Goal: Transaction & Acquisition: Obtain resource

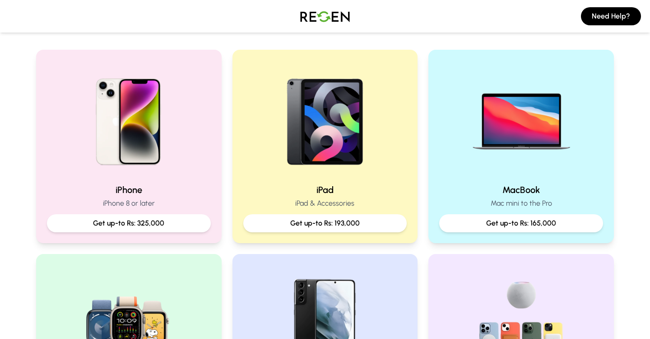
scroll to position [184, 0]
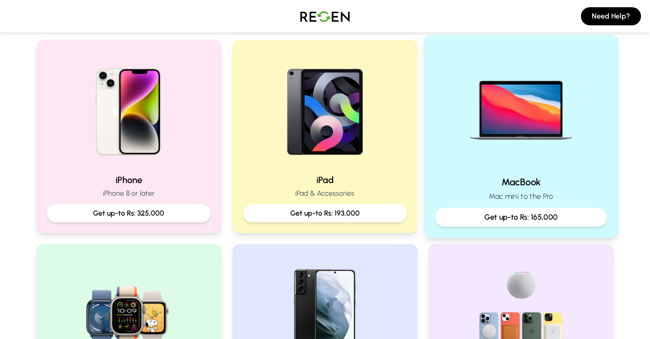
click at [536, 146] on img at bounding box center [520, 106] width 121 height 121
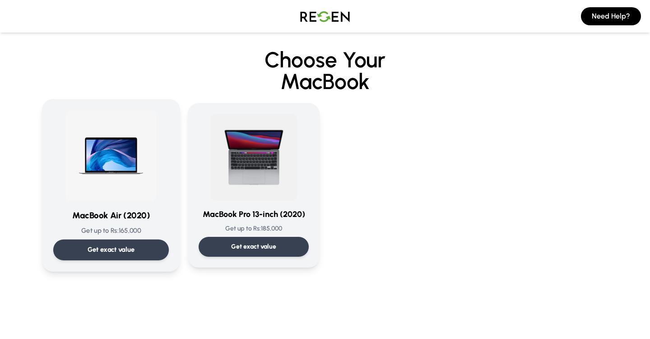
click at [146, 245] on div "Get exact value" at bounding box center [111, 249] width 116 height 21
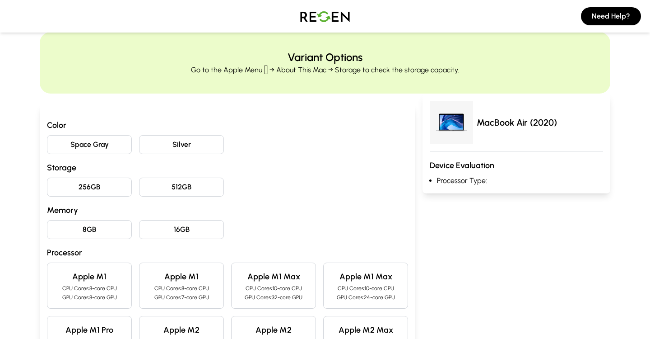
scroll to position [21, 0]
click at [114, 183] on button "256GB" at bounding box center [89, 186] width 85 height 19
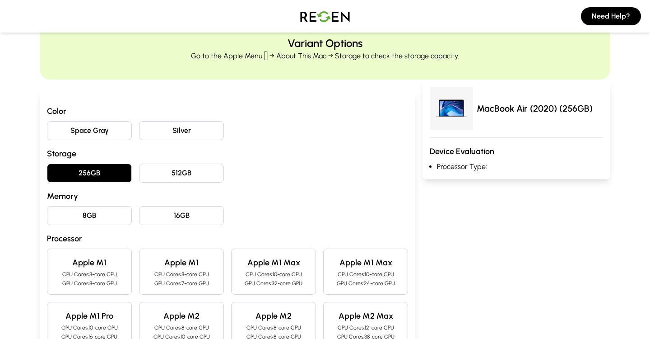
scroll to position [35, 0]
click at [113, 132] on button "Space Gray" at bounding box center [89, 130] width 85 height 19
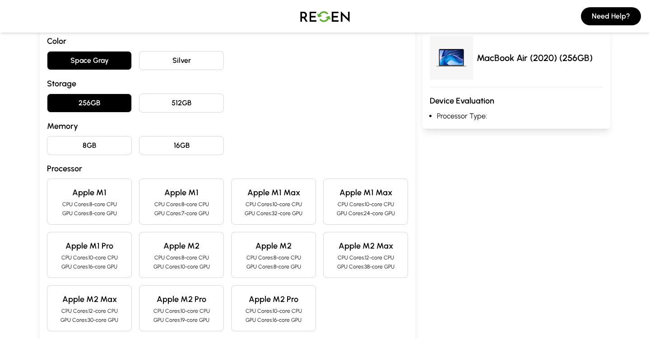
scroll to position [107, 0]
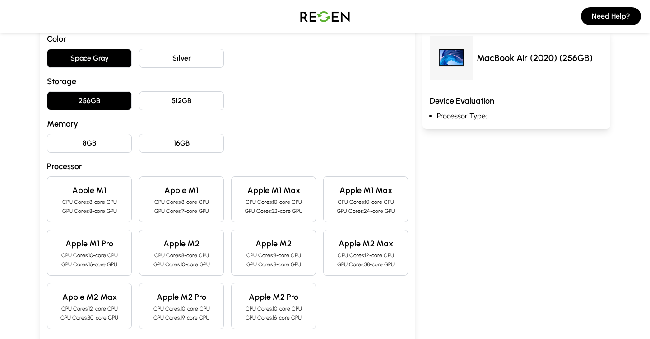
click at [113, 141] on button "8GB" at bounding box center [89, 143] width 85 height 19
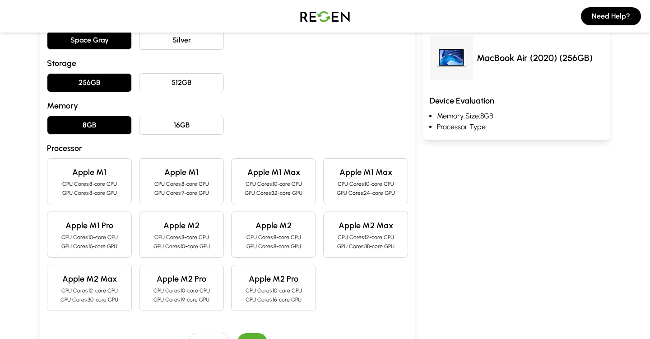
scroll to position [131, 0]
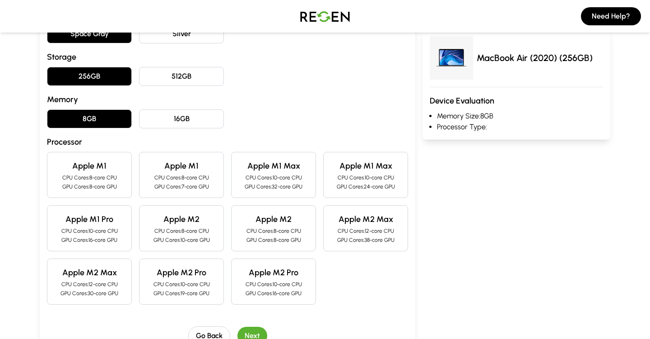
click at [177, 180] on p "CPU Cores: 8-core CPU" at bounding box center [182, 177] width 70 height 7
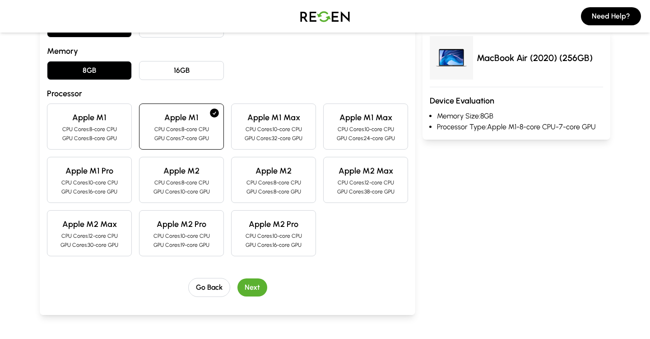
scroll to position [185, 0]
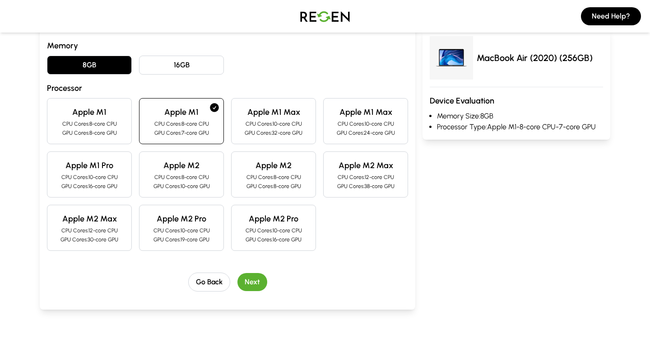
click at [251, 280] on button "Next" at bounding box center [252, 282] width 30 height 18
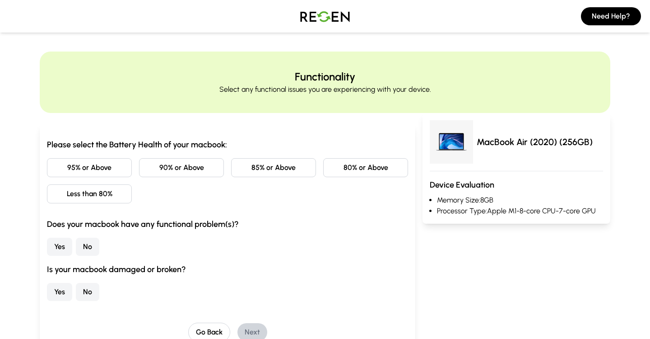
scroll to position [0, 0]
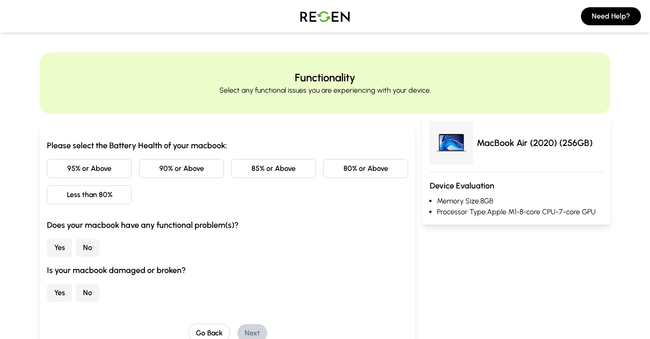
click at [97, 169] on button "95% or Above" at bounding box center [89, 168] width 85 height 19
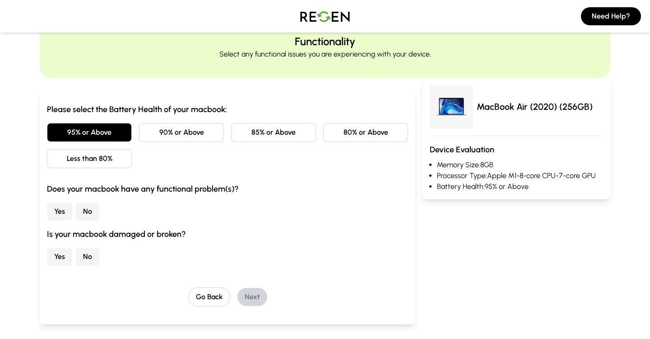
scroll to position [41, 0]
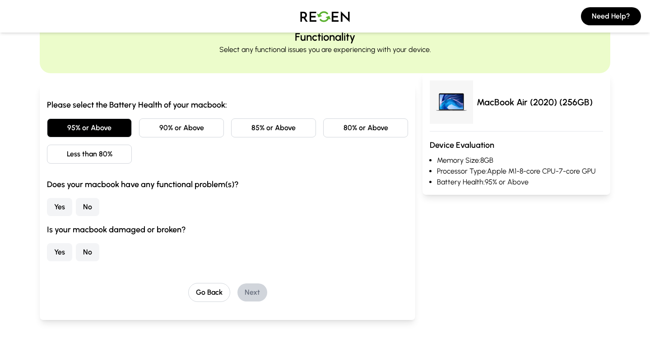
click at [92, 205] on button "No" at bounding box center [87, 207] width 23 height 18
click at [89, 251] on button "No" at bounding box center [87, 252] width 23 height 18
click at [253, 289] on button "Next" at bounding box center [252, 292] width 30 height 18
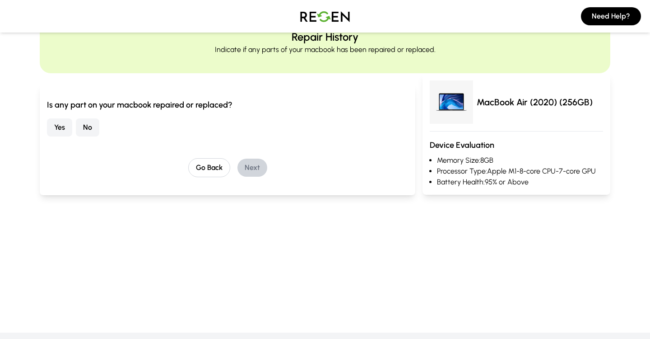
scroll to position [0, 0]
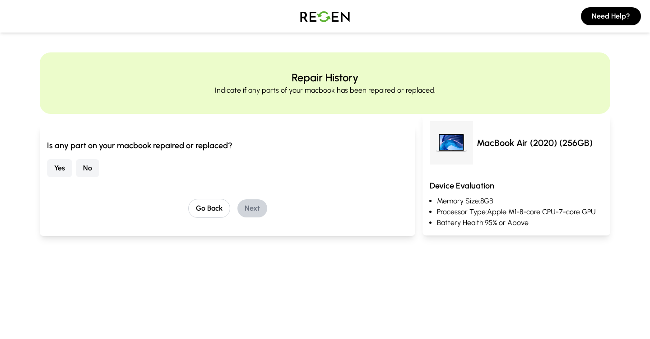
click at [88, 168] on button "No" at bounding box center [87, 168] width 23 height 18
click at [256, 206] on button "Next" at bounding box center [252, 208] width 30 height 18
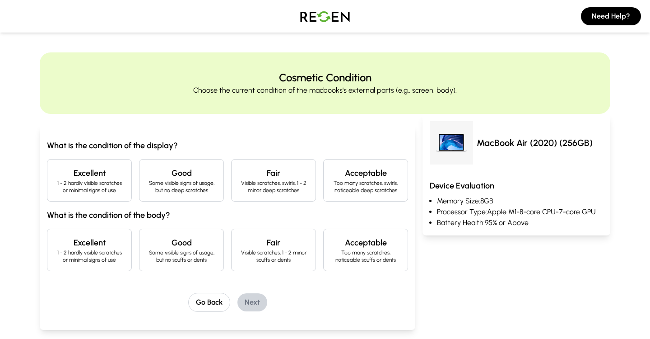
click at [104, 178] on h4 "Excellent" at bounding box center [90, 173] width 70 height 13
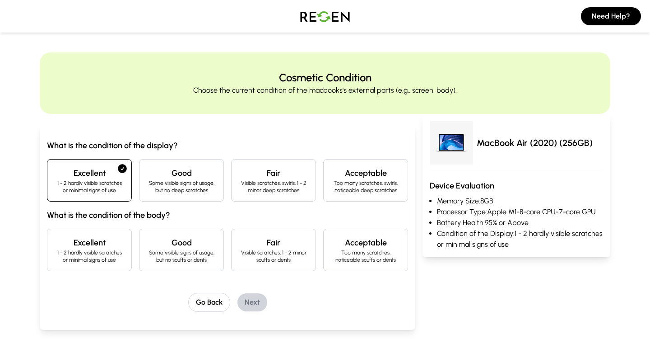
click at [94, 254] on p "1 - 2 hardly visible scratches or minimal signs of use" at bounding box center [90, 256] width 70 height 14
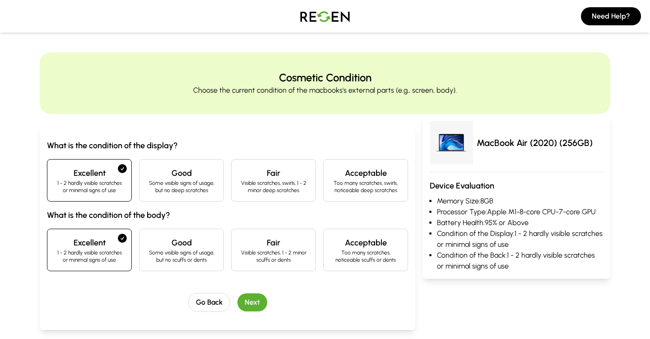
click at [248, 303] on button "Next" at bounding box center [252, 302] width 30 height 18
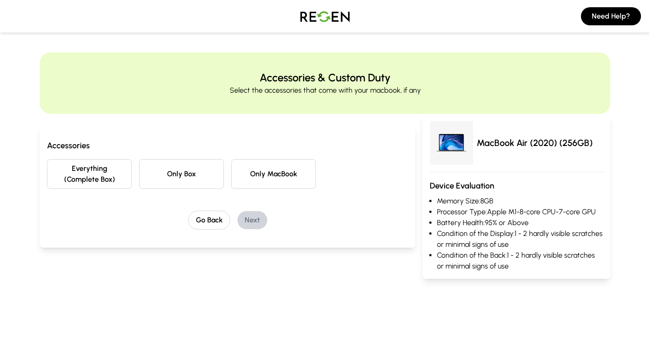
click at [98, 175] on button "Everything (Complete Box)" at bounding box center [89, 174] width 85 height 30
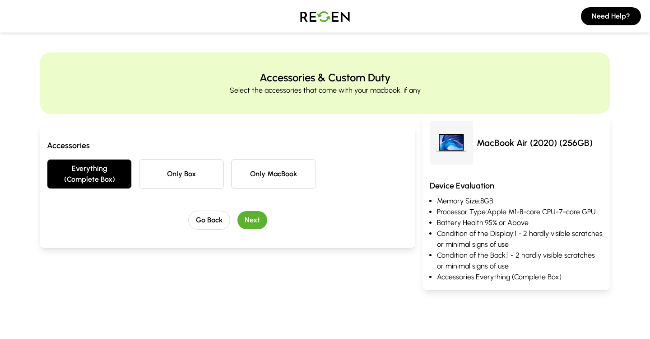
click at [256, 221] on button "Next" at bounding box center [252, 220] width 30 height 18
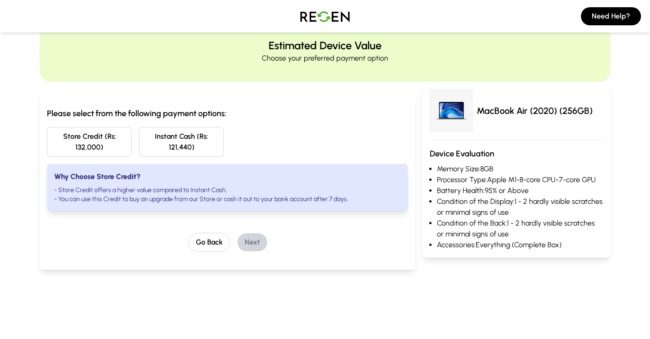
scroll to position [33, 0]
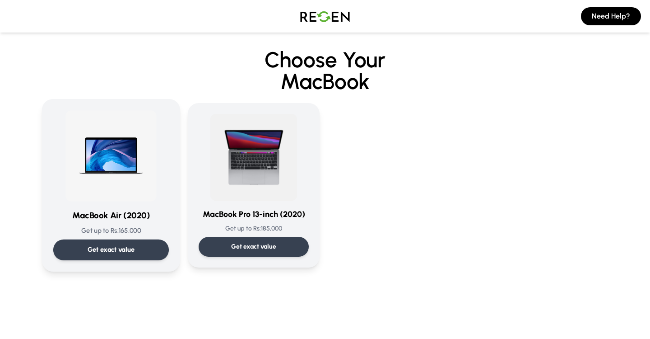
click at [122, 244] on div "Get exact value" at bounding box center [111, 249] width 116 height 21
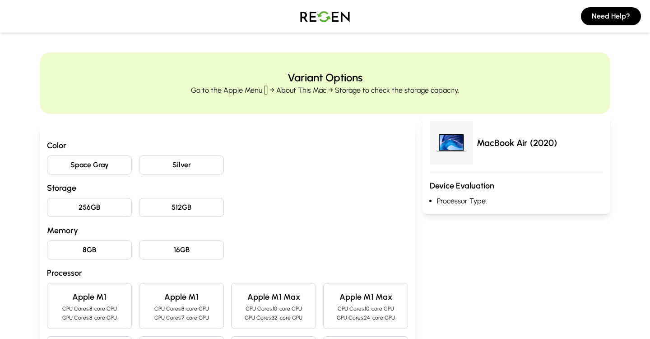
click at [107, 165] on button "Space Gray" at bounding box center [89, 164] width 85 height 19
click at [107, 208] on button "256GB" at bounding box center [89, 207] width 85 height 19
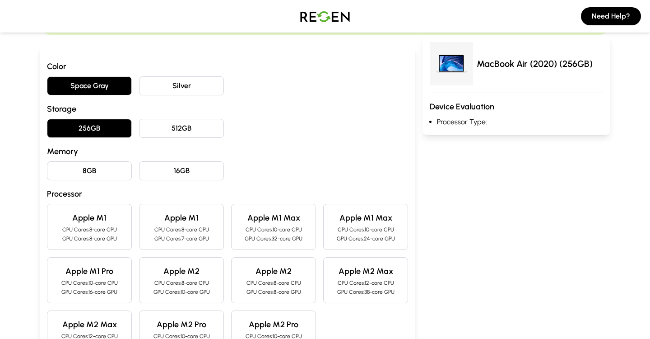
scroll to position [84, 0]
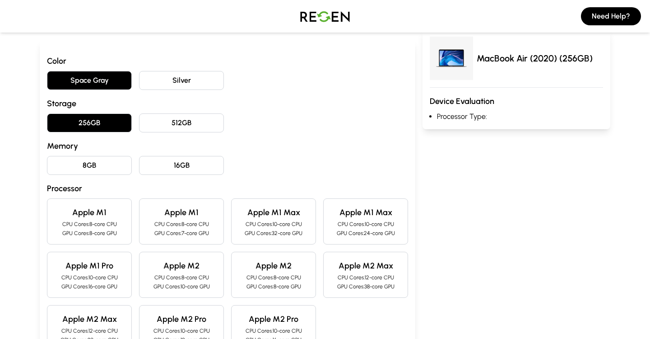
click at [103, 159] on button "8GB" at bounding box center [89, 165] width 85 height 19
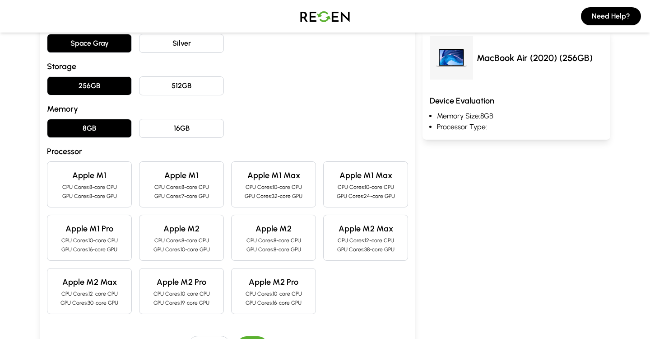
scroll to position [122, 0]
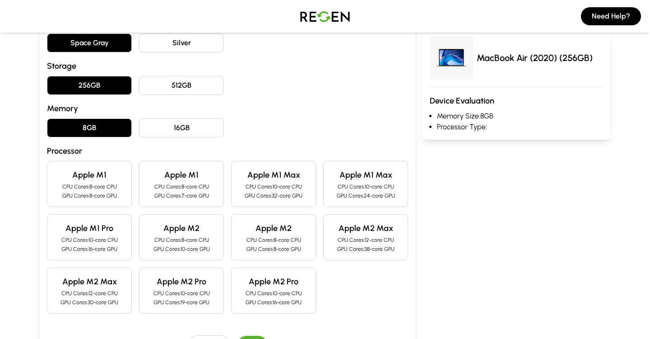
click at [194, 185] on p "CPU Cores: 8-core CPU" at bounding box center [182, 186] width 70 height 7
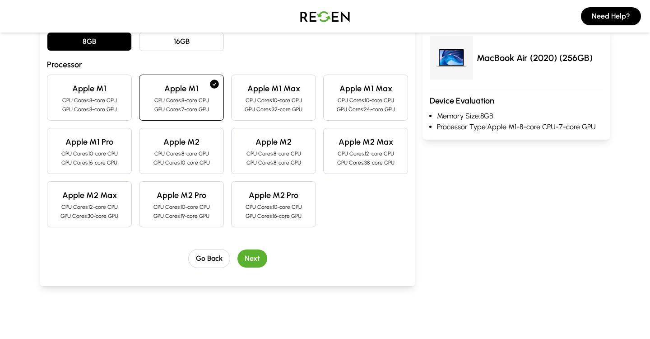
scroll to position [216, 0]
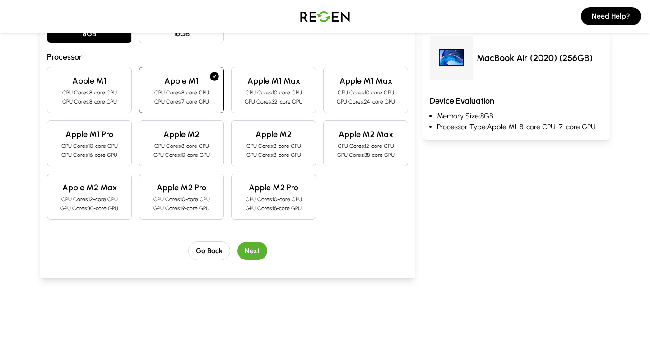
click at [251, 251] on button "Next" at bounding box center [252, 250] width 30 height 18
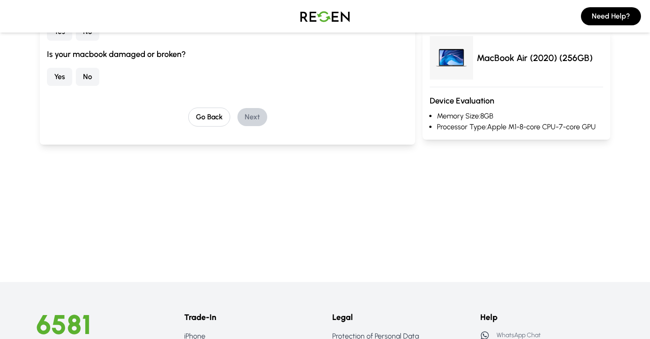
scroll to position [0, 0]
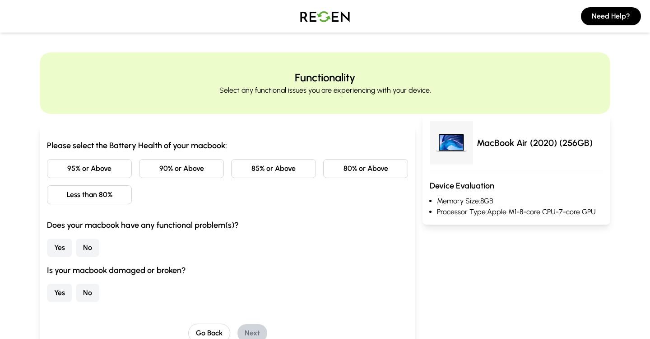
click at [97, 172] on button "95% or Above" at bounding box center [89, 168] width 85 height 19
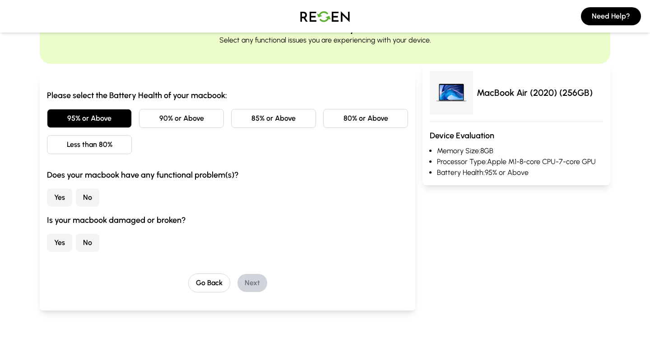
scroll to position [73, 0]
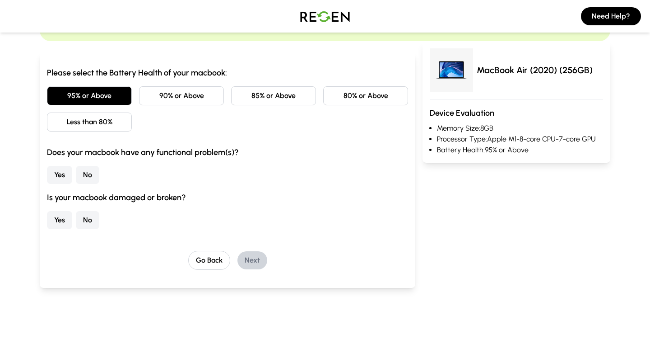
click at [80, 176] on button "No" at bounding box center [87, 175] width 23 height 18
click at [88, 221] on button "No" at bounding box center [87, 220] width 23 height 18
click at [247, 253] on button "Next" at bounding box center [252, 260] width 30 height 18
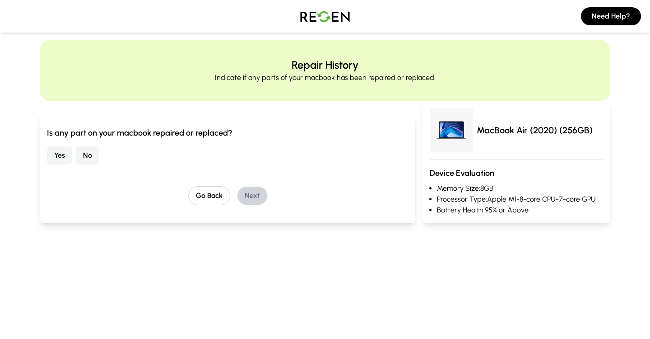
scroll to position [0, 0]
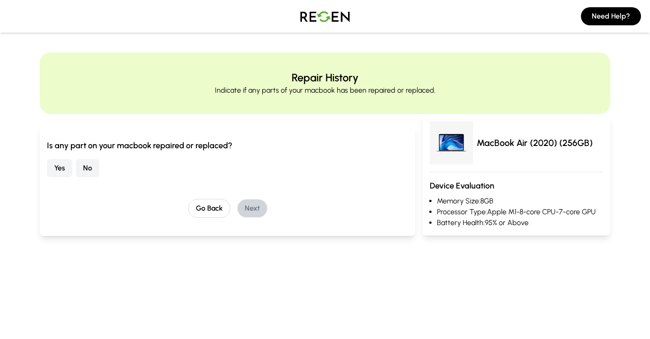
click at [91, 167] on button "No" at bounding box center [87, 168] width 23 height 18
click at [259, 213] on button "Next" at bounding box center [252, 208] width 30 height 18
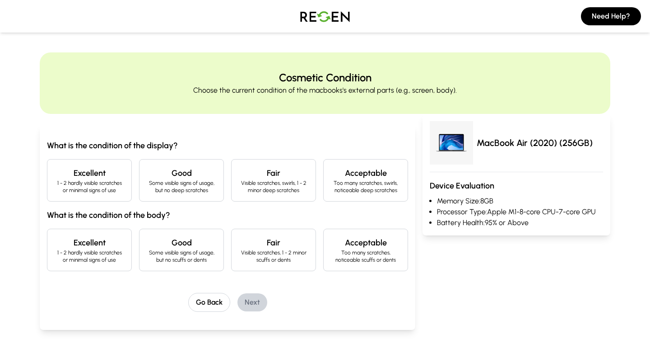
click at [83, 185] on p "1 - 2 hardly visible scratches or minimal signs of use" at bounding box center [90, 186] width 70 height 14
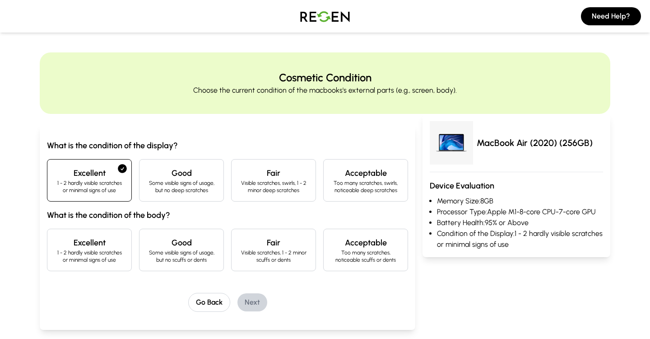
click at [106, 255] on p "1 - 2 hardly visible scratches or minimal signs of use" at bounding box center [90, 256] width 70 height 14
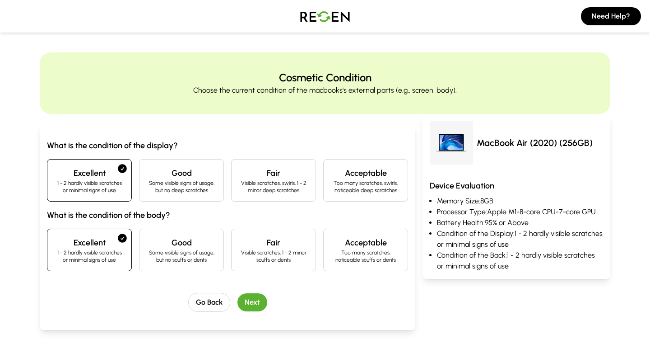
click at [251, 297] on button "Next" at bounding box center [252, 302] width 30 height 18
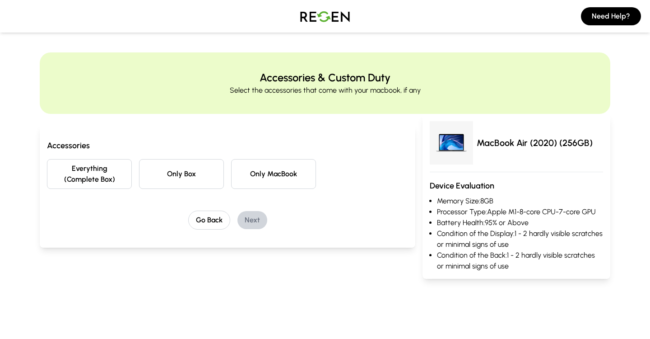
click at [184, 183] on button "Only Box" at bounding box center [181, 174] width 85 height 30
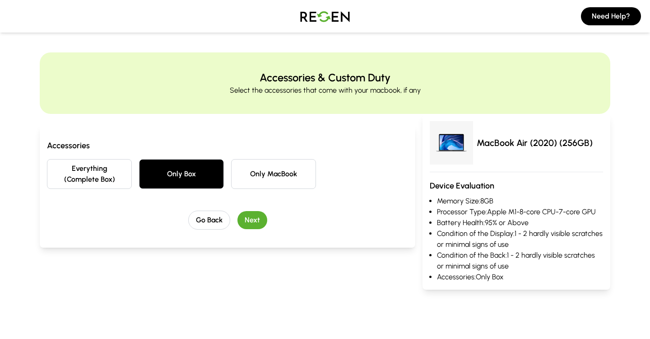
click at [254, 219] on button "Next" at bounding box center [252, 220] width 30 height 18
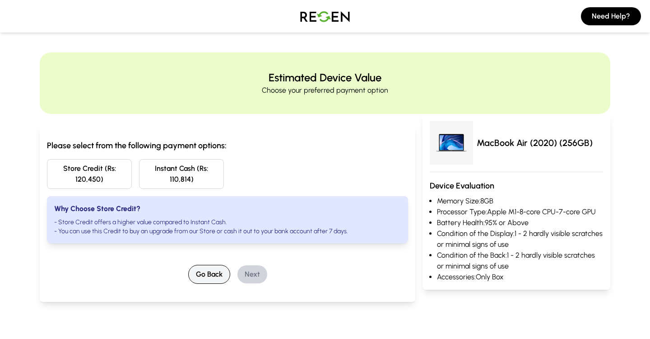
click at [208, 276] on button "Go Back" at bounding box center [209, 274] width 42 height 19
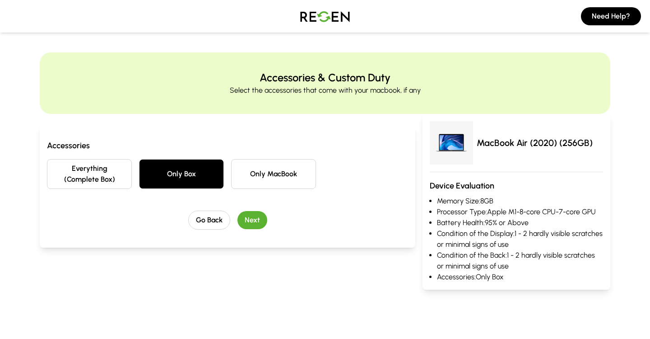
scroll to position [-1, 0]
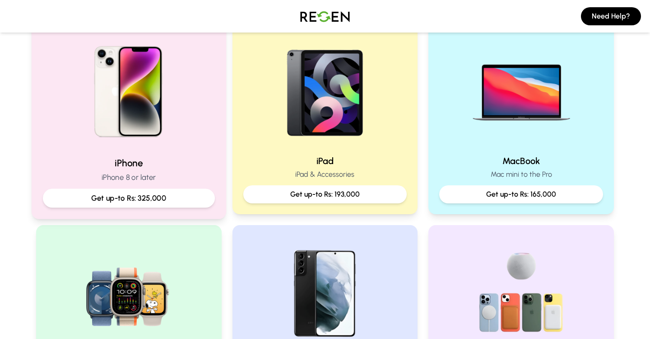
scroll to position [203, 0]
click at [141, 113] on img at bounding box center [128, 88] width 121 height 121
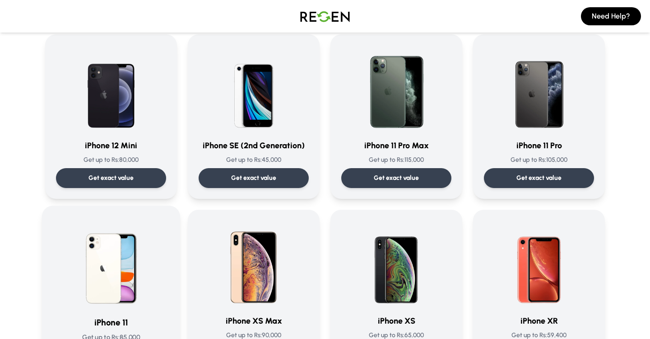
scroll to position [767, 0]
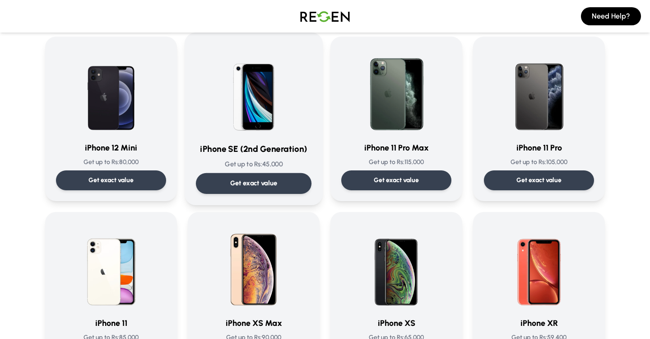
click at [227, 135] on div "iPhone SE (2nd Generation) Get up to Rs: 45,000 Get exact value" at bounding box center [254, 119] width 116 height 150
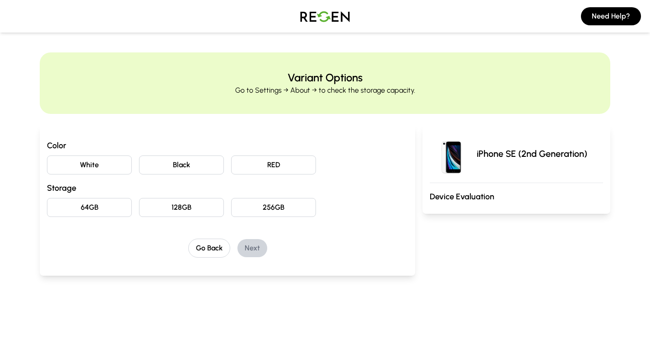
click at [182, 165] on button "Black" at bounding box center [181, 164] width 85 height 19
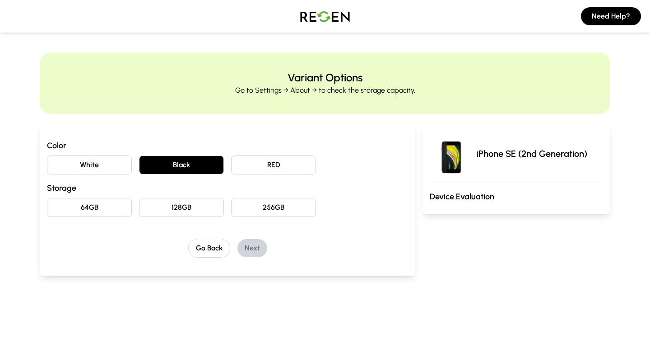
click at [188, 205] on button "128GB" at bounding box center [181, 207] width 85 height 19
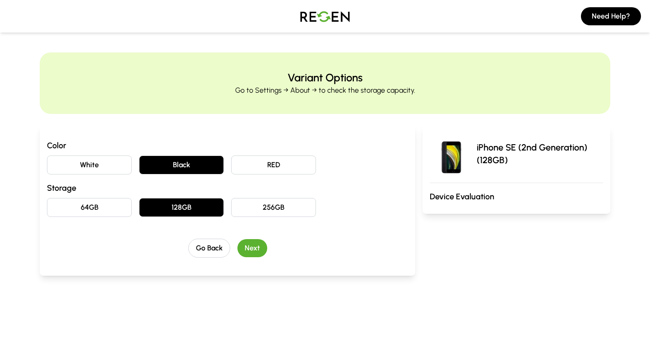
click at [250, 245] on button "Next" at bounding box center [252, 248] width 30 height 18
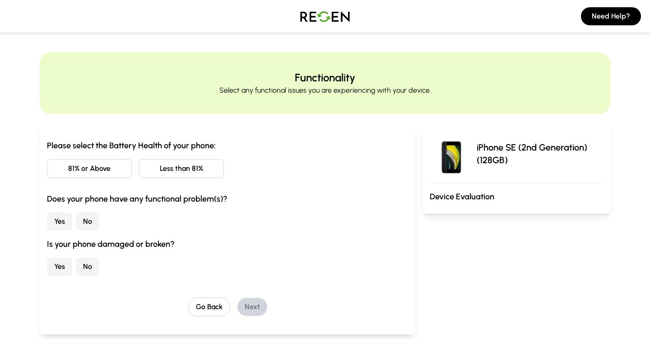
click at [120, 168] on button "81% or Above" at bounding box center [89, 168] width 85 height 19
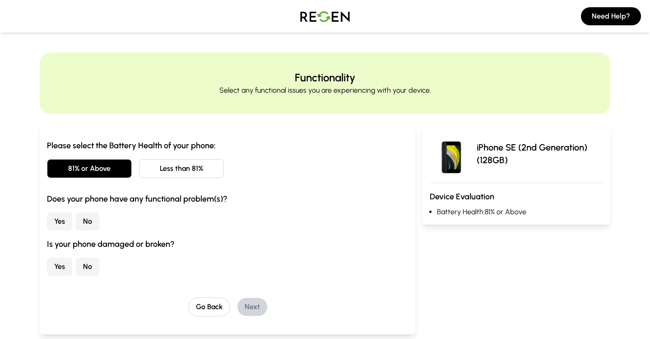
click at [90, 221] on button "No" at bounding box center [87, 221] width 23 height 18
click at [93, 268] on button "No" at bounding box center [87, 266] width 23 height 18
click at [242, 306] on button "Next" at bounding box center [252, 306] width 30 height 18
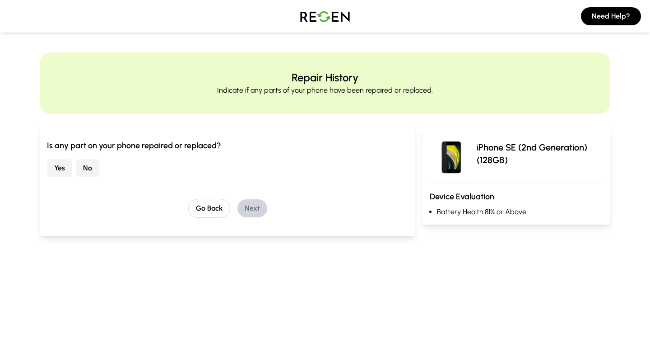
click at [88, 167] on button "No" at bounding box center [87, 168] width 23 height 18
click at [244, 211] on button "Next" at bounding box center [252, 208] width 30 height 18
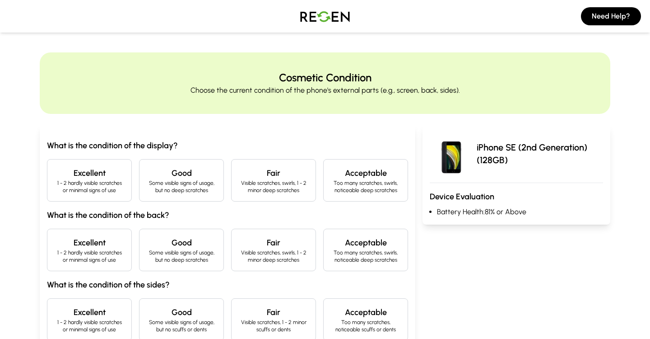
click at [274, 191] on p "Visible scratches, swirls, 1 - 2 minor deep scratches" at bounding box center [274, 186] width 70 height 14
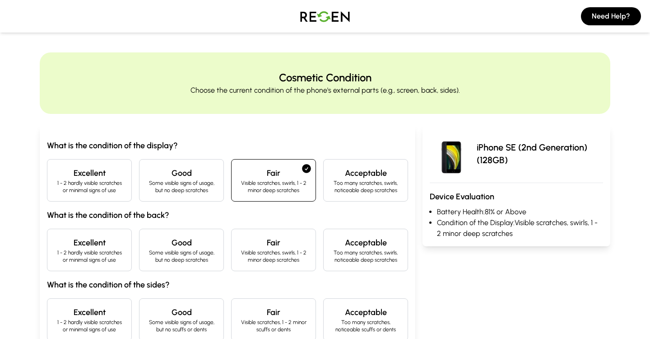
click at [264, 256] on p "Visible scratches, swirls, 1 - 2 minor deep scratches" at bounding box center [274, 256] width 70 height 14
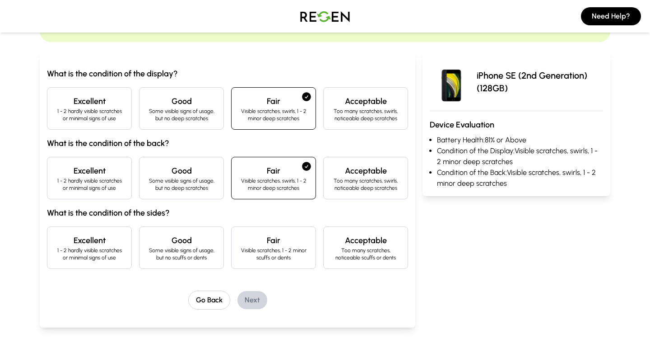
scroll to position [74, 0]
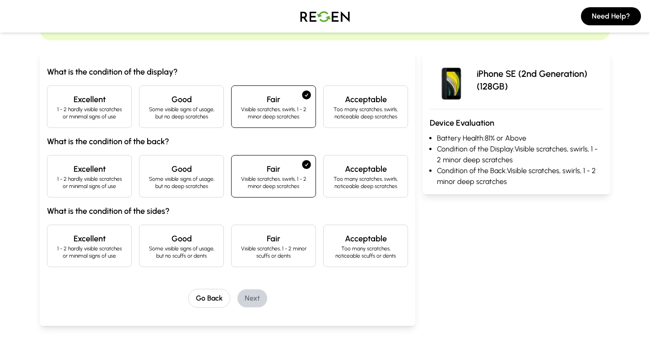
click at [283, 249] on p "Visible scratches, 1 - 2 minor scuffs or dents" at bounding box center [274, 252] width 70 height 14
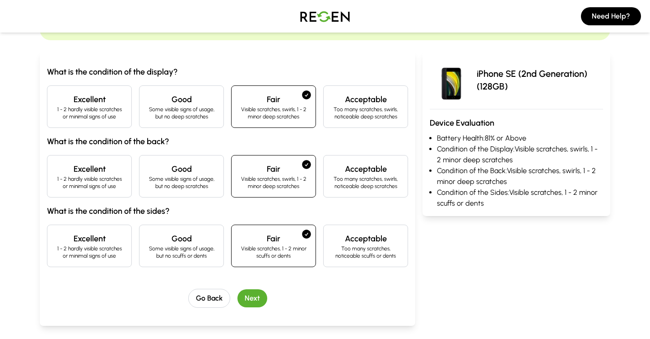
click at [255, 300] on button "Next" at bounding box center [252, 298] width 30 height 18
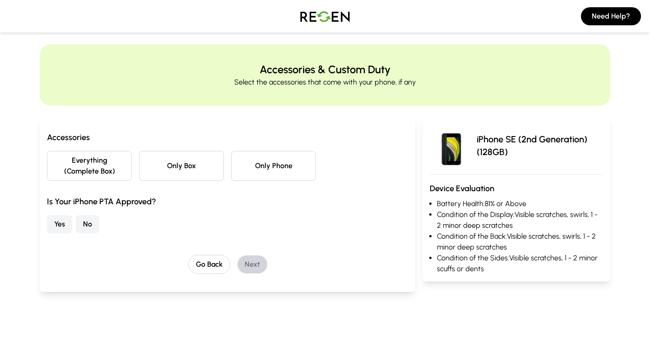
scroll to position [0, 0]
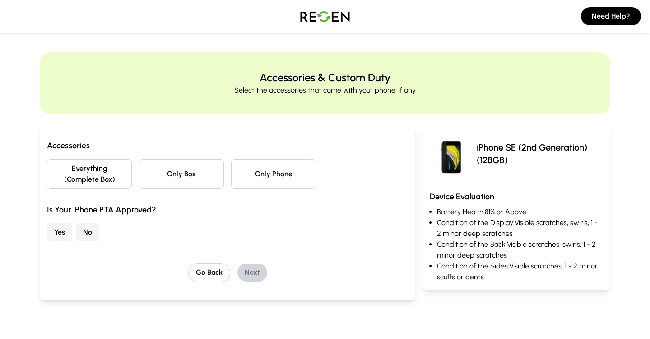
click at [255, 173] on button "Only Phone" at bounding box center [273, 174] width 85 height 30
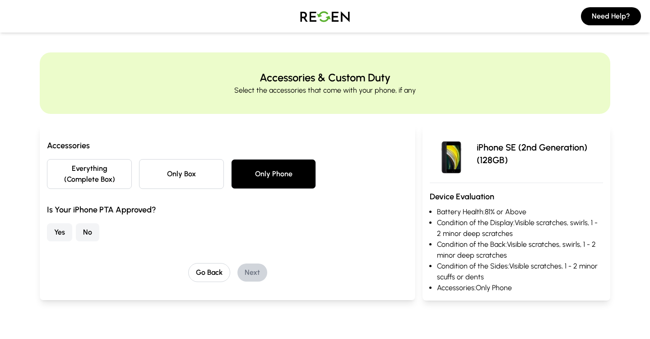
click at [57, 239] on button "Yes" at bounding box center [59, 232] width 25 height 18
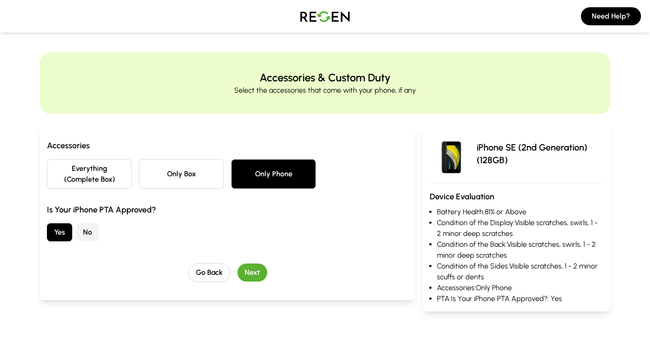
click at [246, 274] on button "Next" at bounding box center [252, 272] width 30 height 18
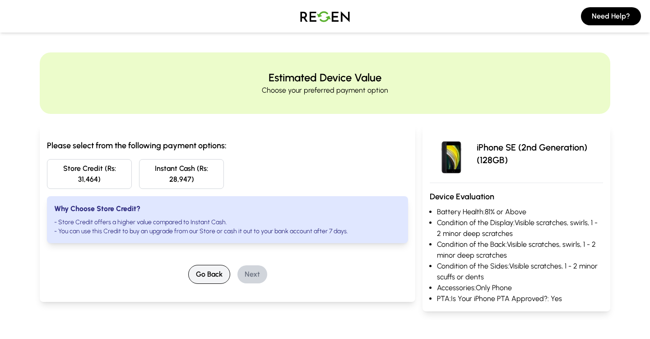
click at [212, 275] on button "Go Back" at bounding box center [209, 274] width 42 height 19
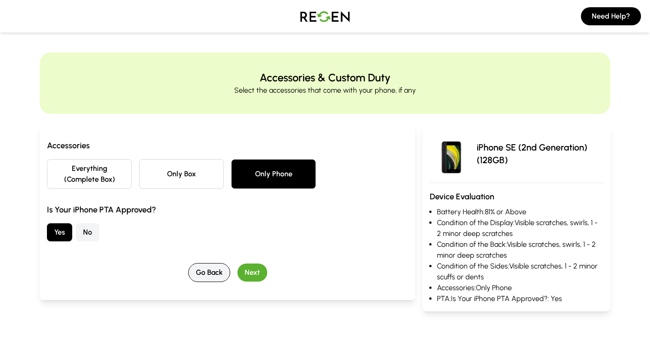
click at [212, 275] on button "Go Back" at bounding box center [209, 272] width 42 height 19
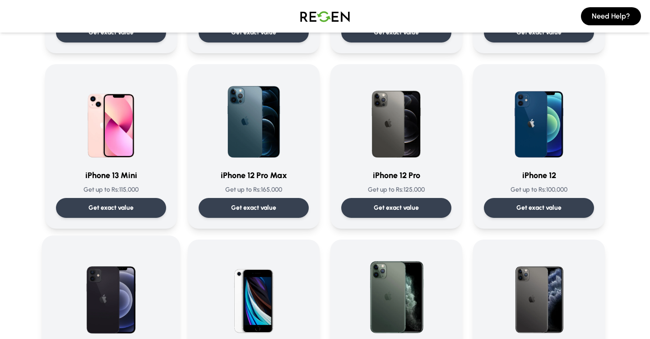
scroll to position [563, 0]
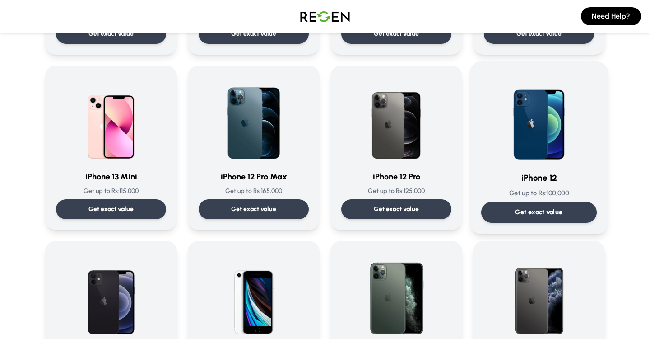
click at [544, 183] on h3 "iPhone 12" at bounding box center [539, 178] width 116 height 13
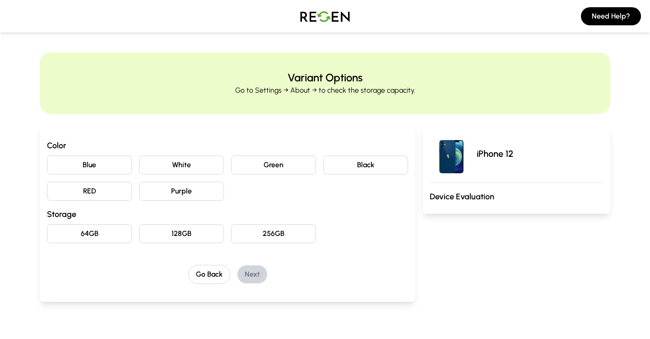
click at [204, 169] on button "White" at bounding box center [181, 164] width 85 height 19
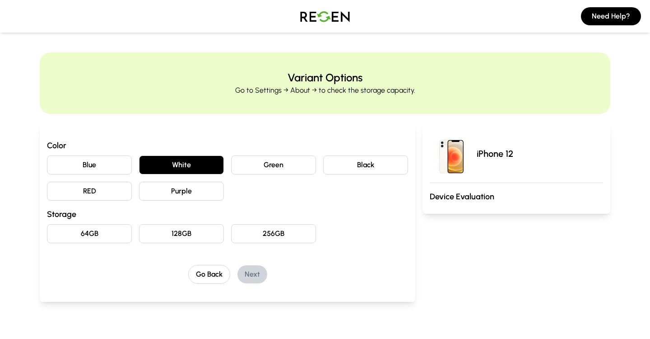
click at [195, 235] on button "128GB" at bounding box center [181, 233] width 85 height 19
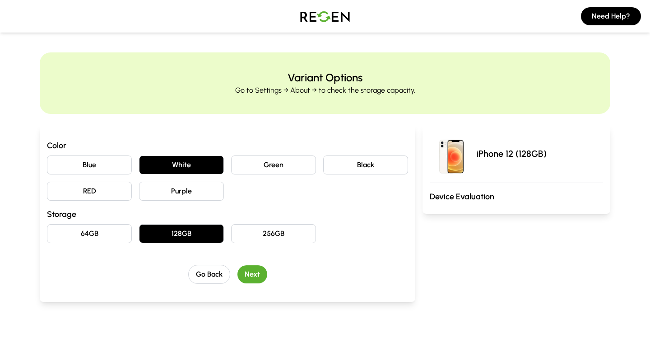
click at [255, 275] on button "Next" at bounding box center [252, 274] width 30 height 18
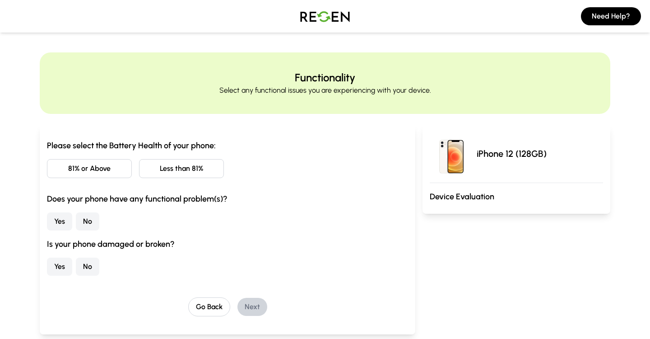
click at [113, 167] on button "81% or Above" at bounding box center [89, 168] width 85 height 19
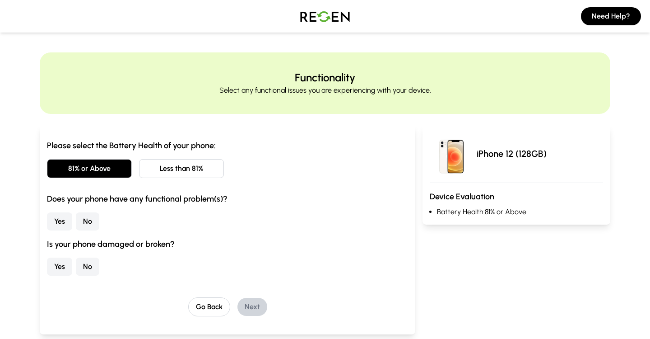
click at [91, 228] on button "No" at bounding box center [87, 221] width 23 height 18
click at [91, 267] on button "No" at bounding box center [87, 266] width 23 height 18
click at [261, 303] on button "Next" at bounding box center [252, 306] width 30 height 18
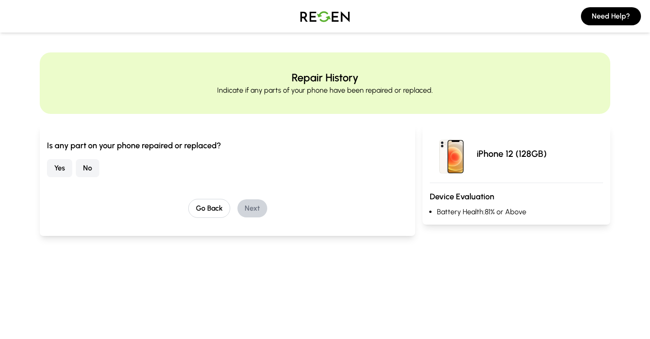
click at [92, 167] on button "No" at bounding box center [87, 168] width 23 height 18
click at [257, 210] on button "Next" at bounding box center [252, 208] width 30 height 18
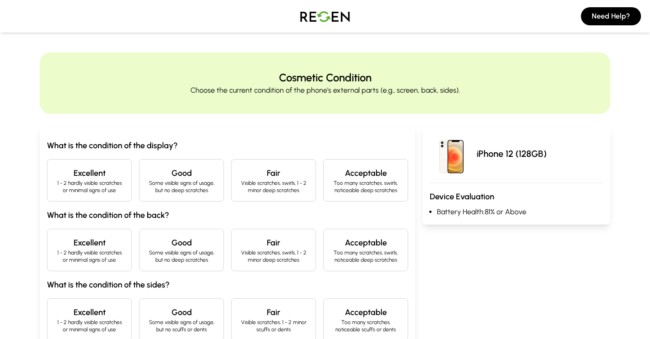
click at [97, 181] on p "1 - 2 hardly visible scratches or minimal signs of use" at bounding box center [90, 186] width 70 height 14
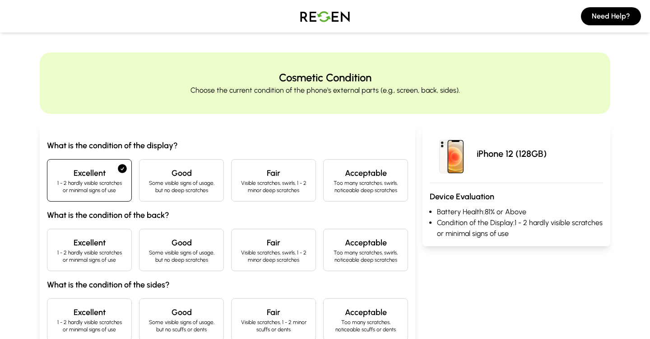
click at [99, 240] on h4 "Excellent" at bounding box center [90, 242] width 70 height 13
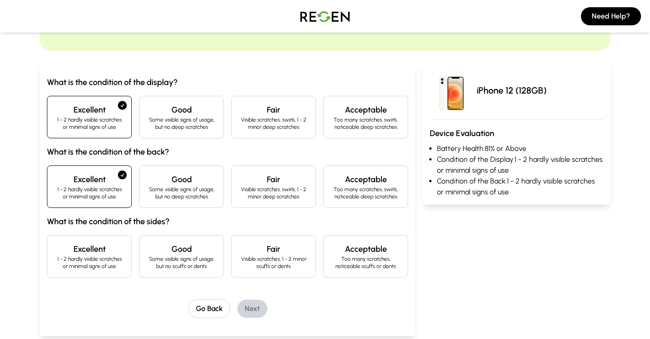
scroll to position [65, 0]
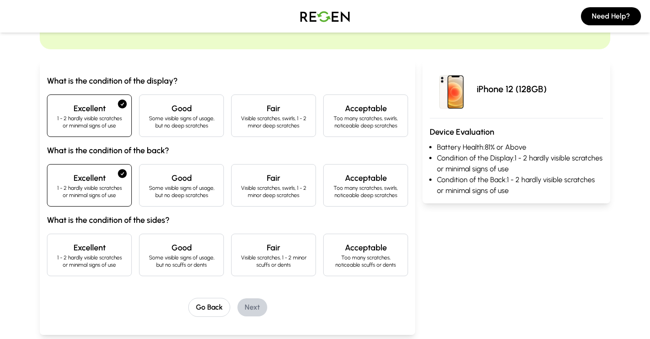
click at [99, 240] on div "Excellent 1 - 2 hardly visible scratches or minimal signs of use" at bounding box center [89, 254] width 85 height 42
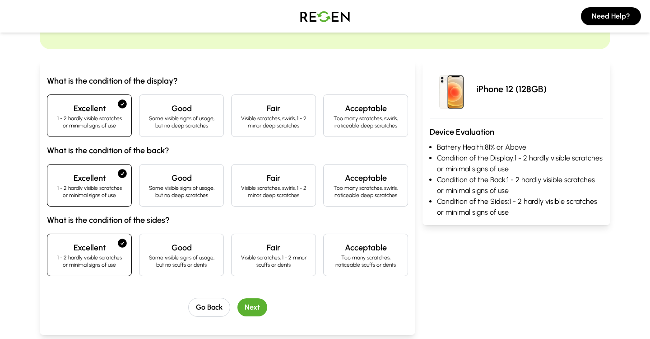
click at [259, 305] on button "Next" at bounding box center [252, 307] width 30 height 18
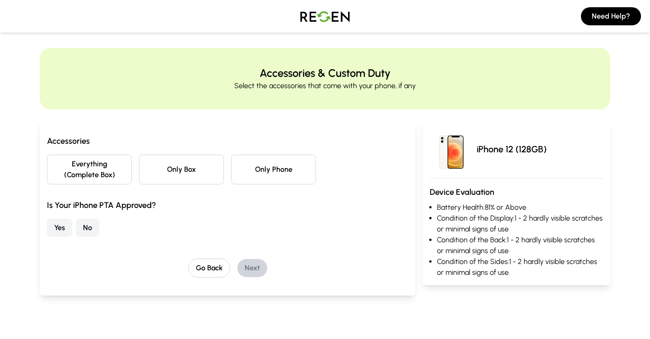
scroll to position [0, 0]
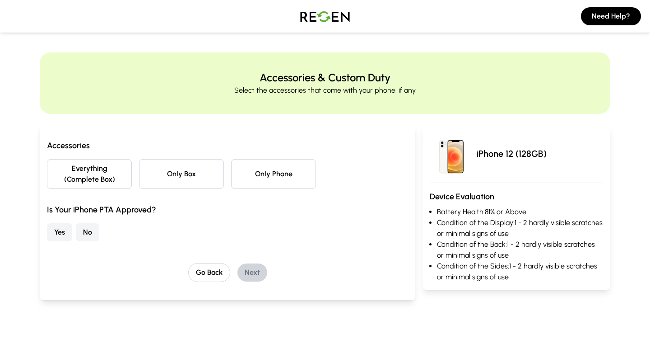
click at [268, 174] on button "Only Phone" at bounding box center [273, 174] width 85 height 30
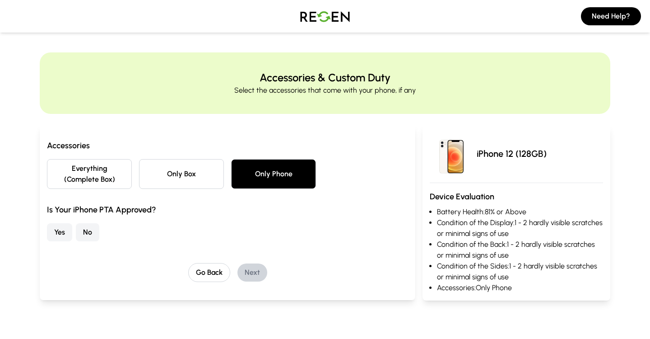
click at [61, 227] on button "Yes" at bounding box center [59, 232] width 25 height 18
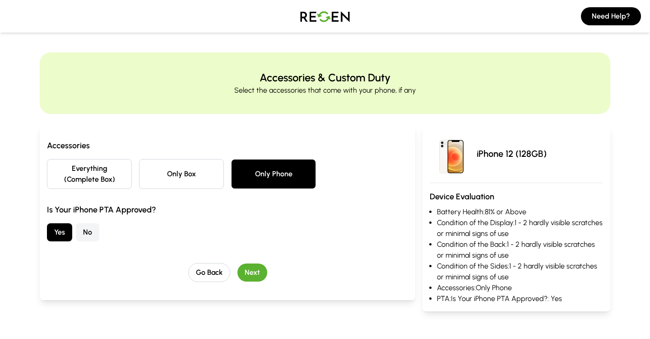
click at [250, 269] on button "Next" at bounding box center [252, 272] width 30 height 18
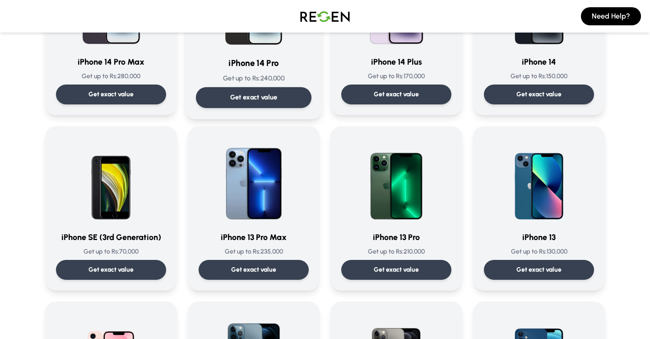
scroll to position [328, 0]
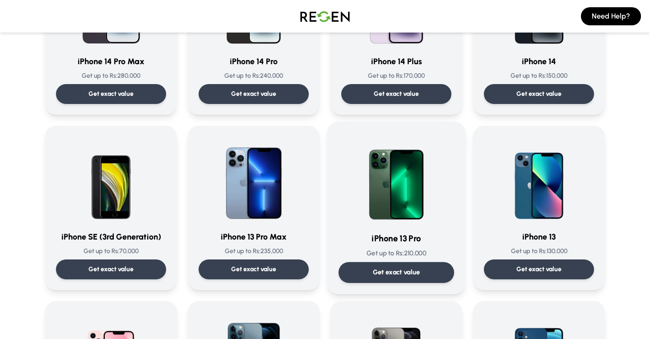
click at [411, 215] on img at bounding box center [396, 178] width 91 height 91
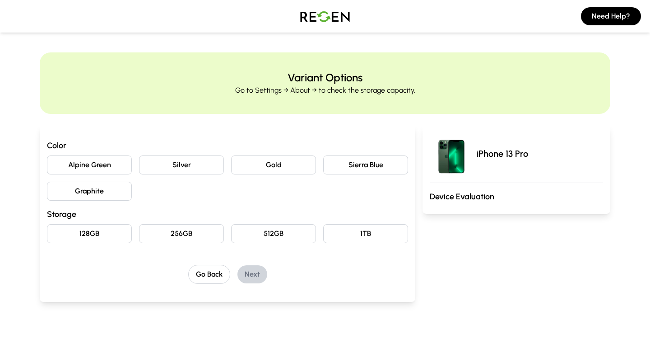
click at [111, 196] on button "Graphite" at bounding box center [89, 190] width 85 height 19
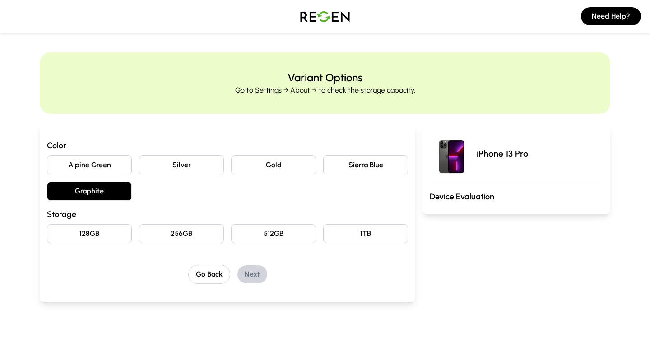
click at [167, 231] on button "256GB" at bounding box center [181, 233] width 85 height 19
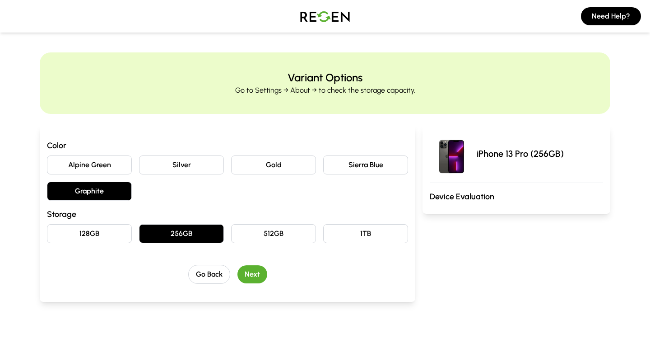
click at [257, 275] on button "Next" at bounding box center [252, 274] width 30 height 18
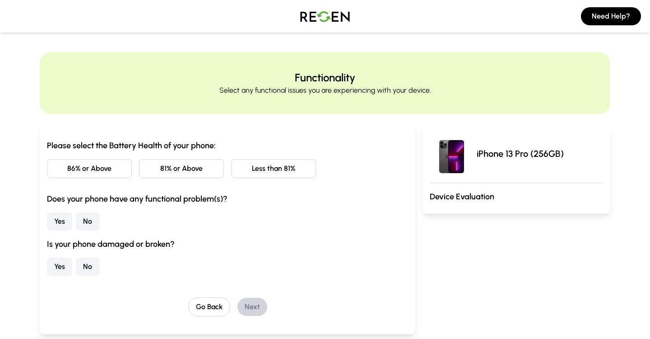
click at [120, 173] on button "86% or Above" at bounding box center [89, 168] width 85 height 19
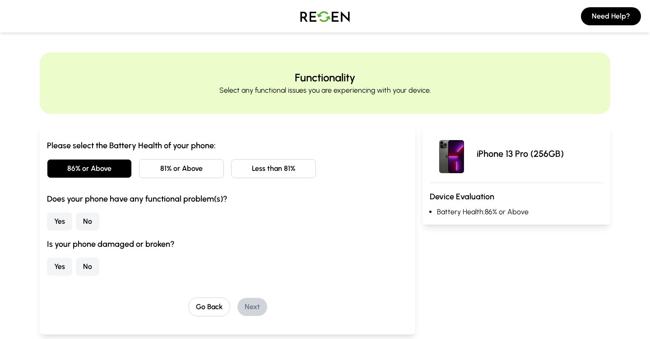
click at [85, 223] on button "No" at bounding box center [87, 221] width 23 height 18
click at [89, 258] on button "No" at bounding box center [87, 266] width 23 height 18
click at [256, 313] on button "Next" at bounding box center [252, 306] width 30 height 18
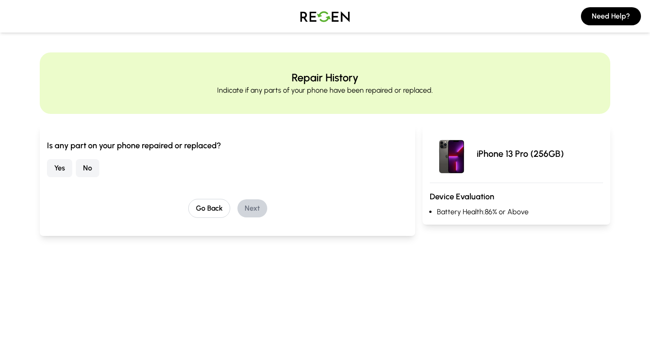
click at [90, 167] on button "No" at bounding box center [87, 168] width 23 height 18
click at [244, 208] on button "Next" at bounding box center [252, 208] width 30 height 18
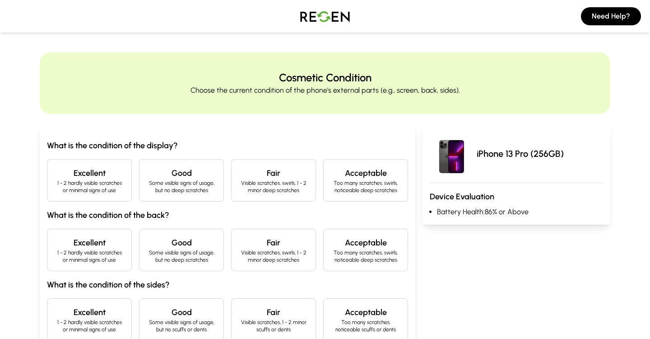
click at [111, 187] on p "1 - 2 hardly visible scratches or minimal signs of use" at bounding box center [90, 186] width 70 height 14
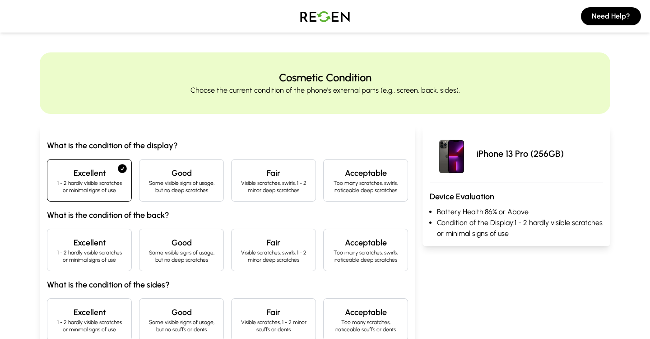
click at [187, 259] on p "Some visible signs of usage, but no deep scratches" at bounding box center [182, 256] width 70 height 14
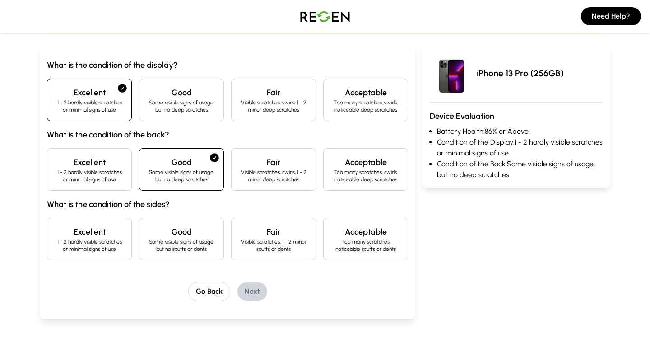
scroll to position [81, 0]
click at [181, 244] on p "Some visible signs of usage, but no scuffs or dents" at bounding box center [182, 244] width 70 height 14
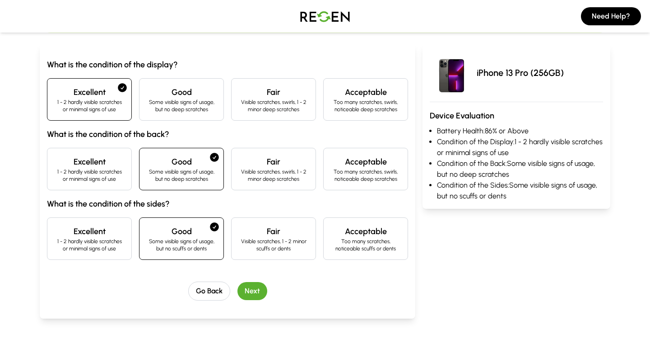
click at [251, 288] on button "Next" at bounding box center [252, 291] width 30 height 18
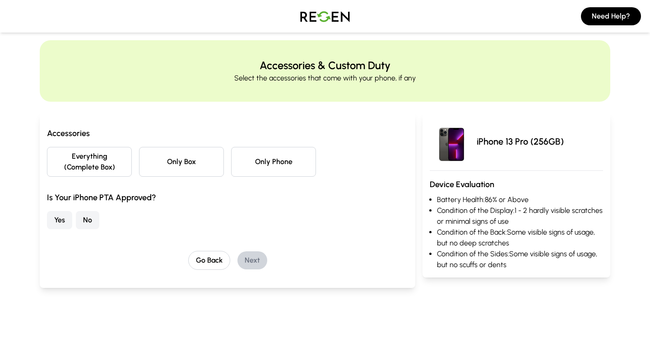
scroll to position [0, 0]
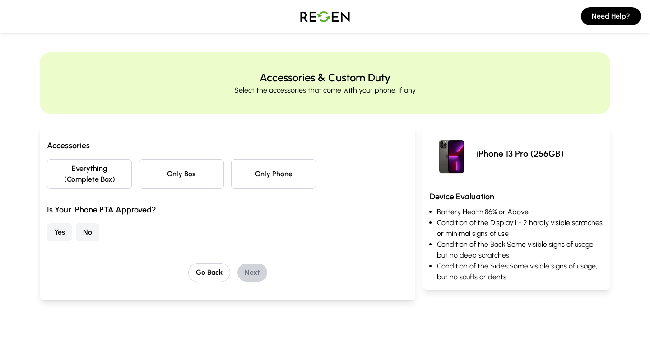
click at [124, 179] on button "Everything (Complete Box)" at bounding box center [89, 174] width 85 height 30
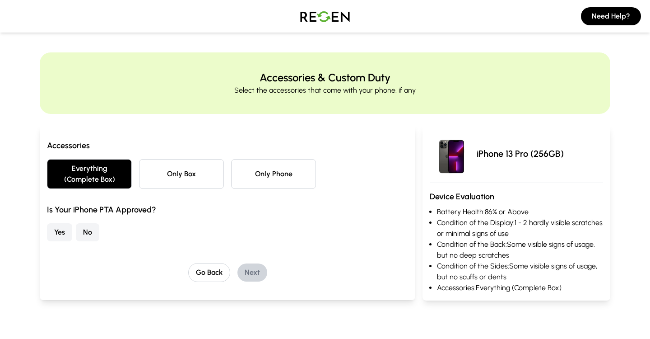
click at [66, 237] on button "Yes" at bounding box center [59, 232] width 25 height 18
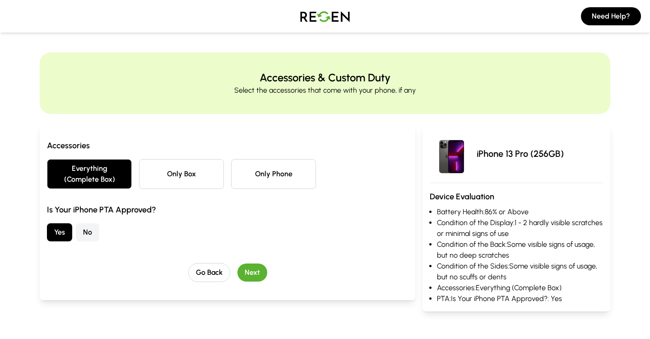
click at [252, 274] on button "Next" at bounding box center [252, 272] width 30 height 18
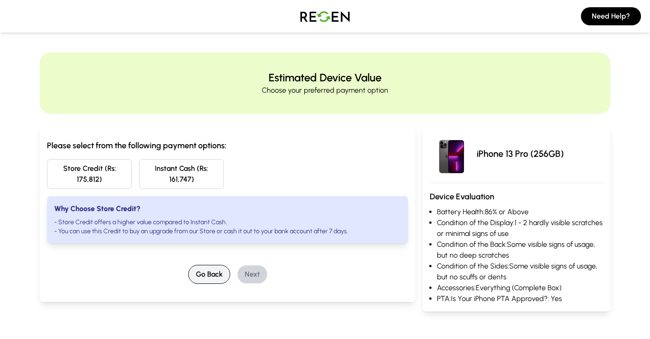
click at [220, 266] on button "Go Back" at bounding box center [209, 274] width 42 height 19
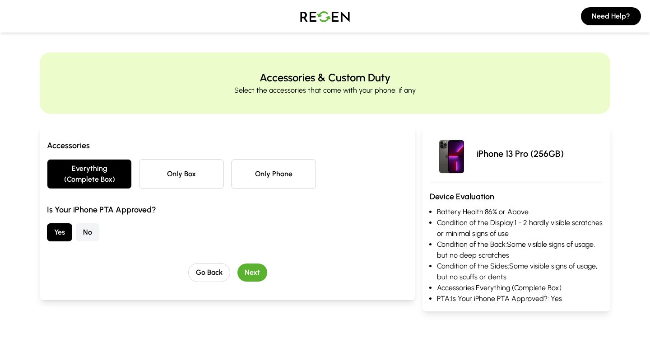
click at [265, 172] on button "Only Phone" at bounding box center [273, 174] width 85 height 30
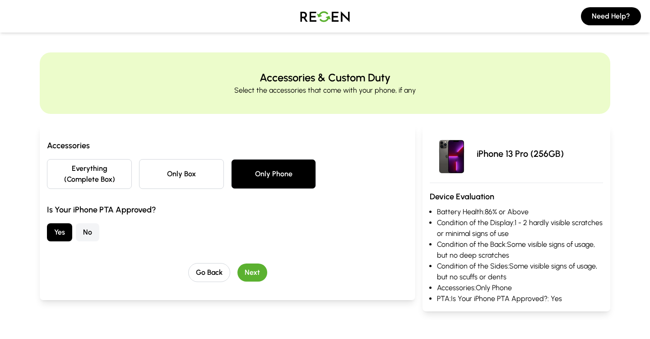
click at [253, 273] on button "Next" at bounding box center [252, 272] width 30 height 18
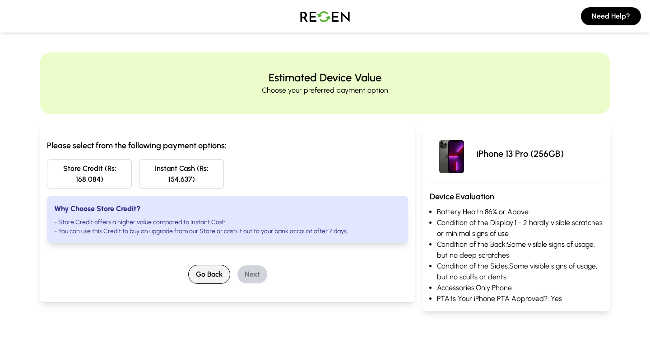
click at [215, 278] on button "Go Back" at bounding box center [209, 274] width 42 height 19
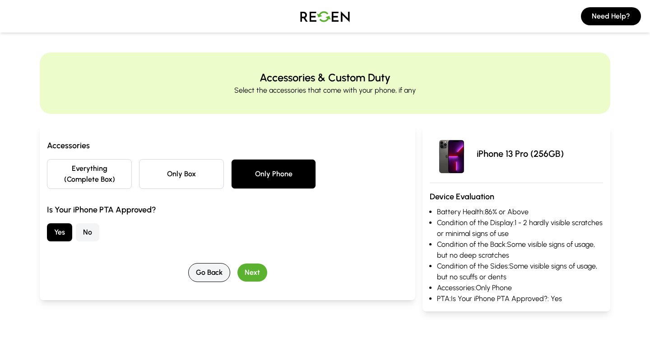
click at [215, 278] on button "Go Back" at bounding box center [209, 272] width 42 height 19
